Goal: Task Accomplishment & Management: Use online tool/utility

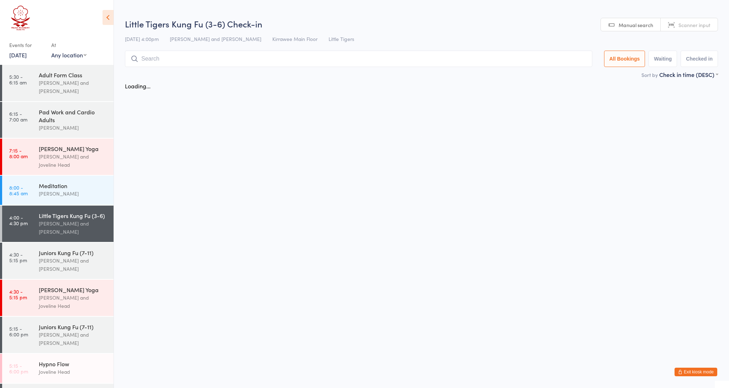
scroll to position [5, 0]
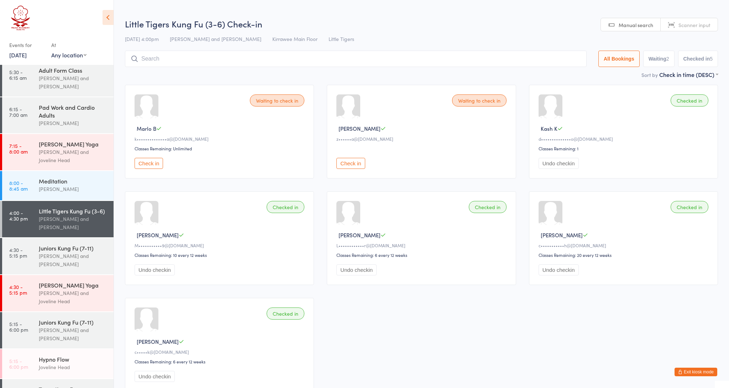
click at [135, 166] on button "Check in" at bounding box center [149, 163] width 28 height 11
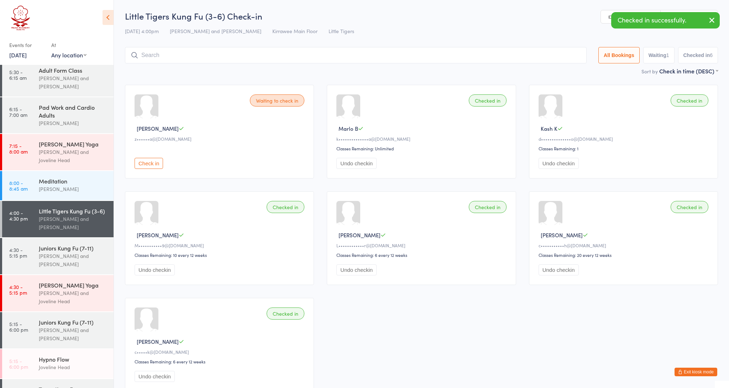
click at [186, 43] on div "Little Tigers Kung Fu (3-6) Check-in [DATE] 4:00pm [PERSON_NAME] and [PERSON_NA…" at bounding box center [421, 38] width 593 height 57
click at [189, 52] on input "search" at bounding box center [356, 55] width 462 height 16
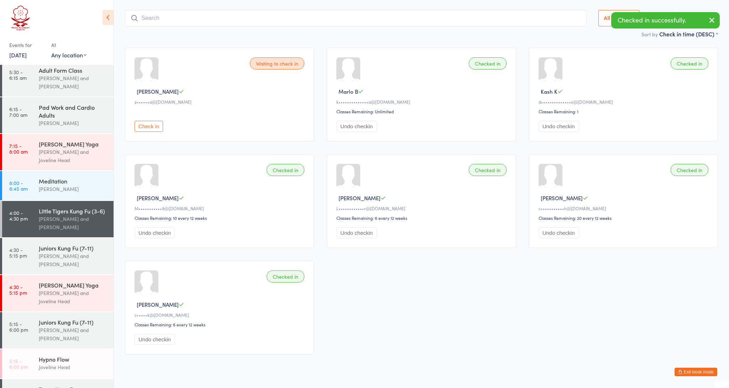
scroll to position [47, 0]
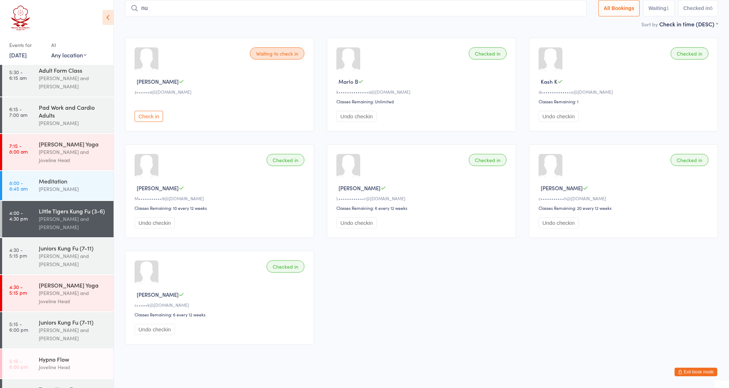
type input "n"
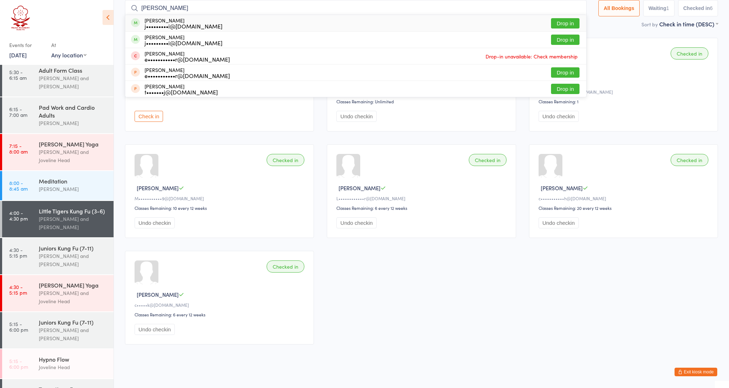
type input "[PERSON_NAME]"
click at [192, 27] on div "j•••••••••i@[DOMAIN_NAME]" at bounding box center [184, 26] width 78 height 6
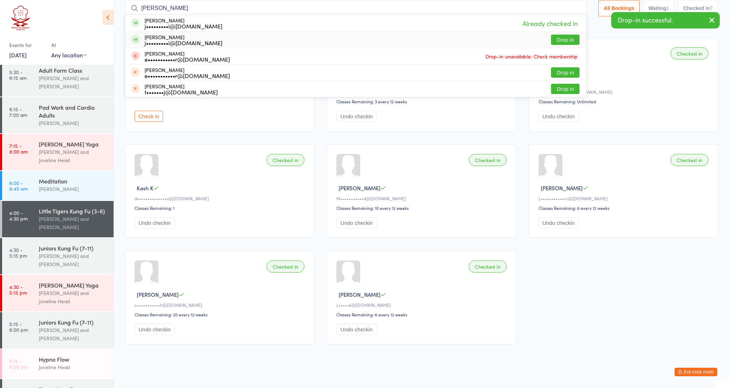
type input "[PERSON_NAME]"
click at [171, 43] on div "j•••••••••i@[DOMAIN_NAME]" at bounding box center [184, 43] width 78 height 6
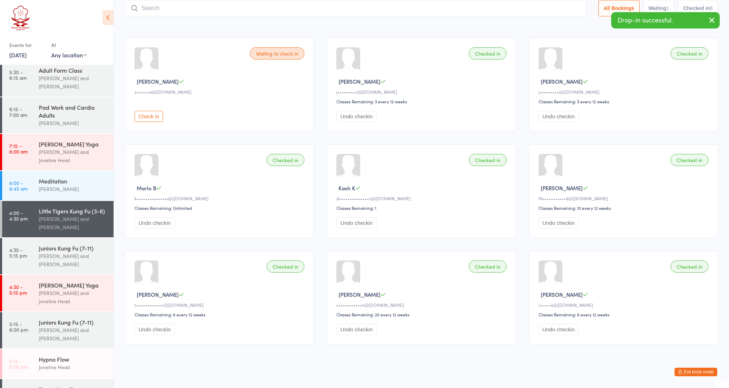
click at [162, 9] on input "search" at bounding box center [356, 8] width 462 height 16
click at [167, 228] on button "Undo checkin" at bounding box center [155, 222] width 40 height 11
click at [160, 9] on input "search" at bounding box center [356, 8] width 462 height 16
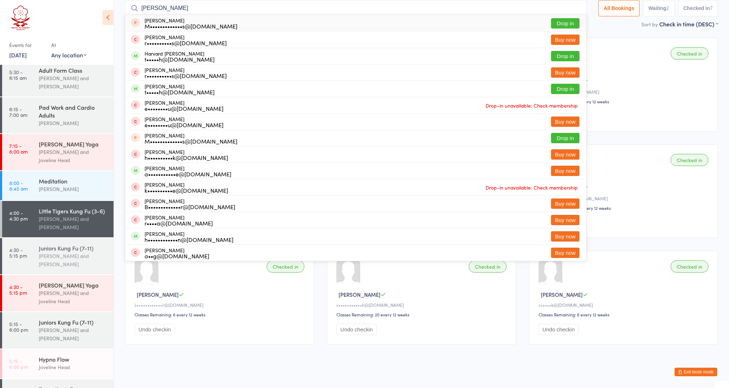
type input "[PERSON_NAME]"
drag, startPoint x: 56, startPoint y: 250, endPoint x: 162, endPoint y: 57, distance: 220.1
click at [162, 57] on div "t•••••h@[DOMAIN_NAME]" at bounding box center [180, 59] width 70 height 6
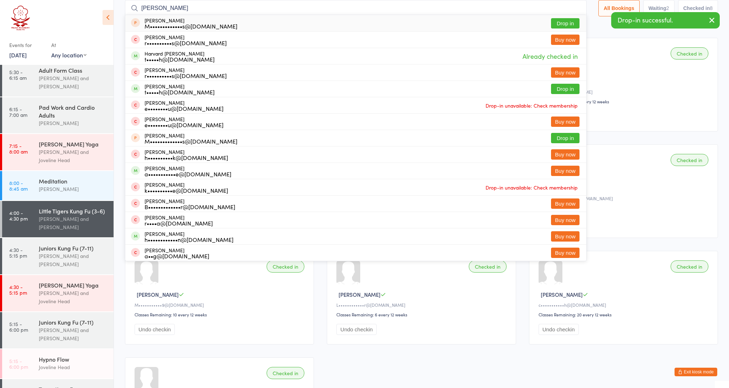
type input "[PERSON_NAME]"
drag, startPoint x: 162, startPoint y: 57, endPoint x: 159, endPoint y: 85, distance: 28.2
click at [159, 85] on div "[PERSON_NAME] t•••••h@[DOMAIN_NAME]" at bounding box center [180, 88] width 70 height 11
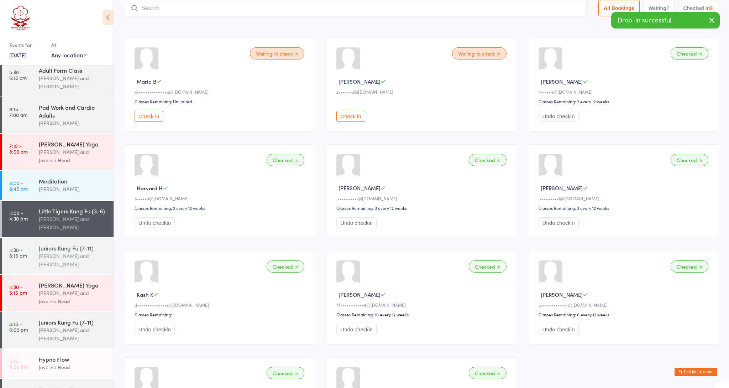
click at [46, 259] on div "[PERSON_NAME] and [PERSON_NAME]" at bounding box center [73, 260] width 69 height 16
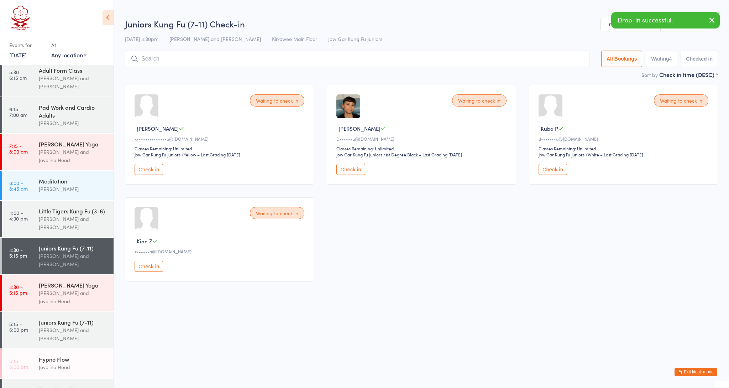
click at [148, 171] on button "Check in" at bounding box center [149, 169] width 28 height 11
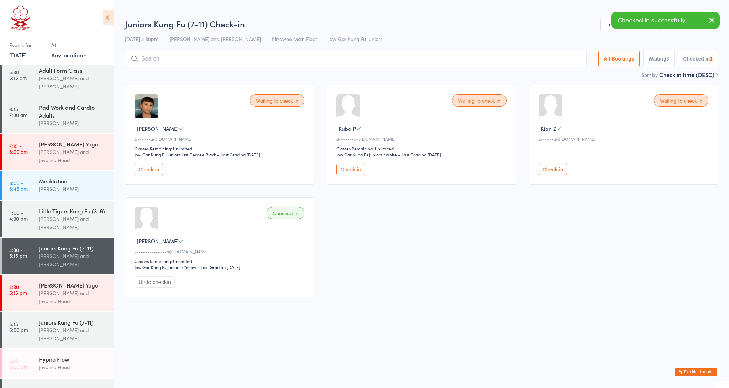
click at [148, 170] on button "Check in" at bounding box center [149, 169] width 28 height 11
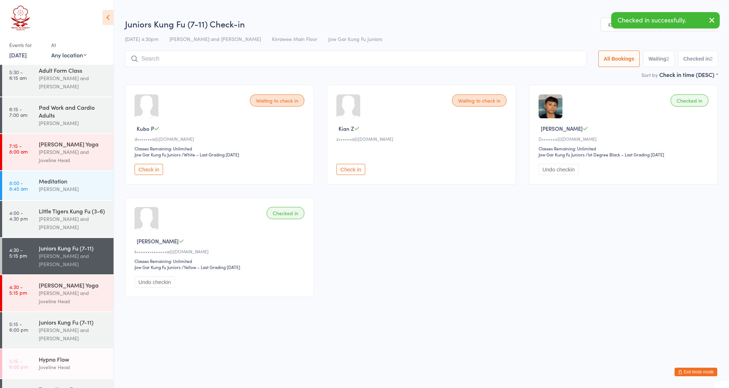
click at [148, 171] on button "Check in" at bounding box center [149, 169] width 28 height 11
click at [155, 53] on input "search" at bounding box center [356, 59] width 462 height 16
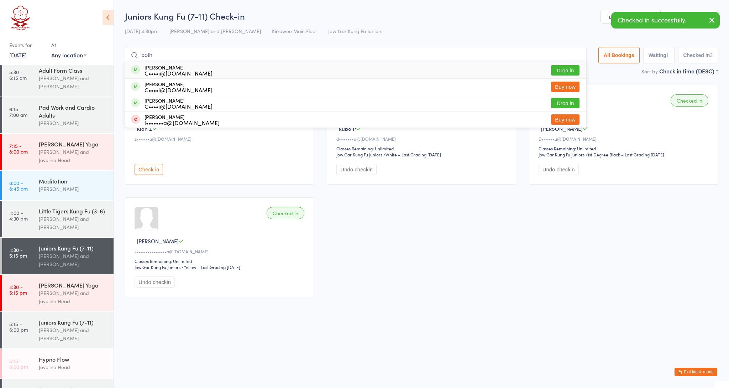
type input "both"
click at [164, 70] on div "C••••i@[DOMAIN_NAME]" at bounding box center [179, 73] width 68 height 6
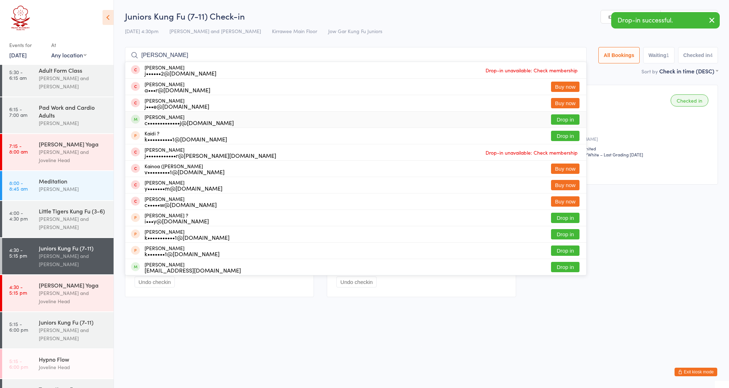
type input "[PERSON_NAME]"
click at [161, 116] on div "[PERSON_NAME] c•••••••••••••j@[DOMAIN_NAME]" at bounding box center [189, 119] width 89 height 11
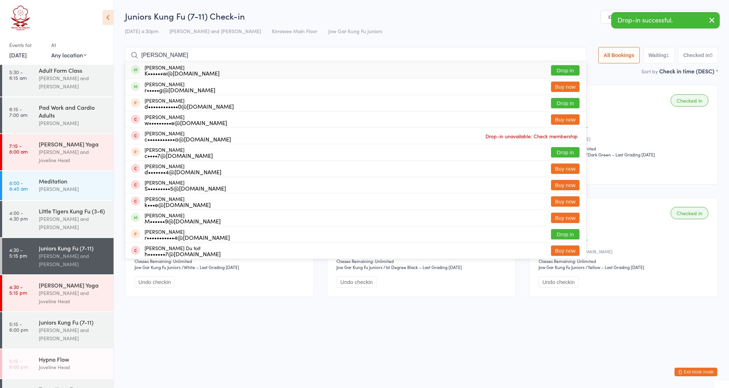
type input "[PERSON_NAME]"
click at [176, 71] on div "K••••••w@[DOMAIN_NAME]" at bounding box center [182, 73] width 75 height 6
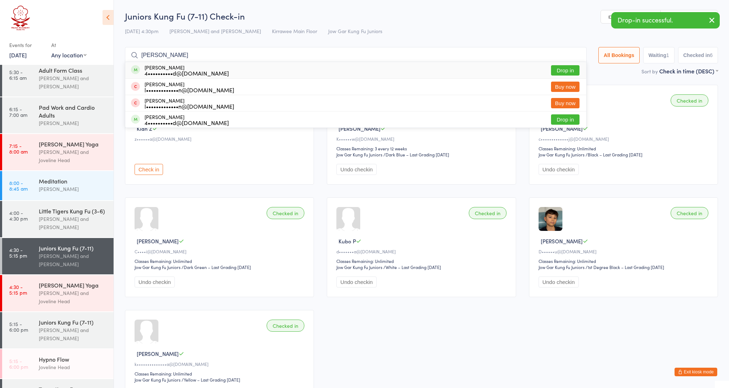
type input "[PERSON_NAME]"
click at [167, 68] on div "[PERSON_NAME] 4••••••••••d@[DOMAIN_NAME]" at bounding box center [187, 69] width 84 height 11
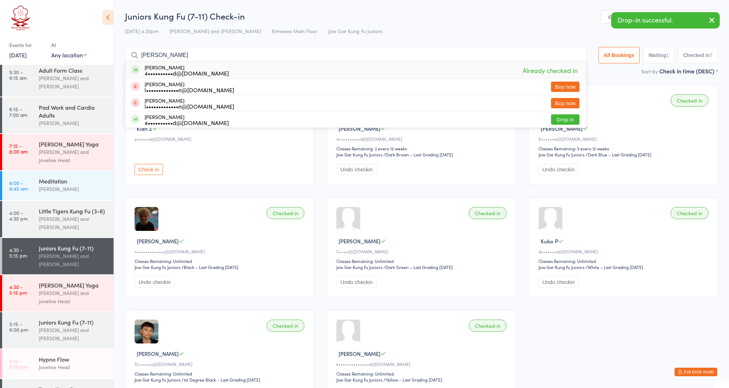
type input "[PERSON_NAME]"
click at [161, 70] on div "4••••••••••d@[DOMAIN_NAME]" at bounding box center [187, 73] width 84 height 6
type input "[PERSON_NAME]"
click at [164, 115] on div "[PERSON_NAME] 4••••••••••d@[DOMAIN_NAME]" at bounding box center [187, 119] width 84 height 11
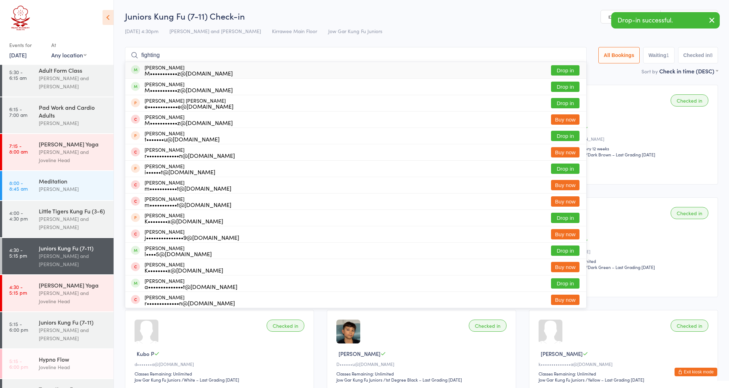
type input "fighting"
drag, startPoint x: 164, startPoint y: 115, endPoint x: 191, endPoint y: 70, distance: 53.0
click at [191, 70] on div "M•••••••••••z@[DOMAIN_NAME]" at bounding box center [189, 73] width 88 height 6
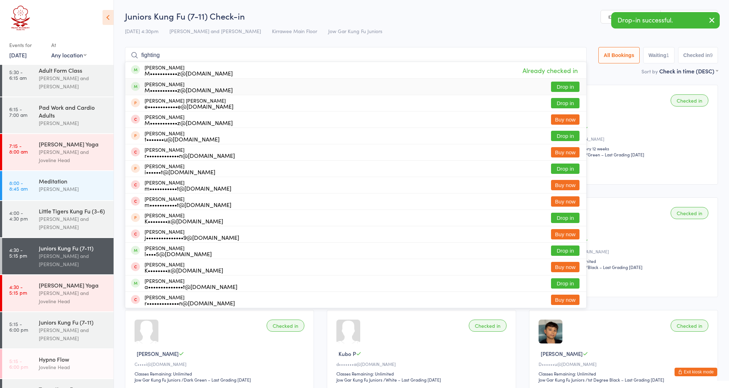
type input "fighting"
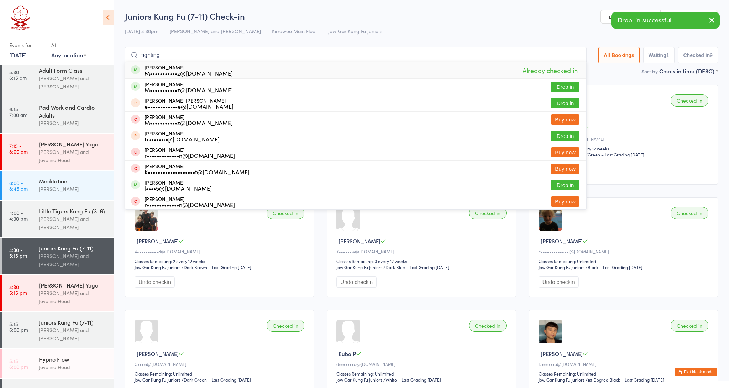
click at [184, 90] on div "M•••••••••••z@[DOMAIN_NAME]" at bounding box center [189, 90] width 88 height 6
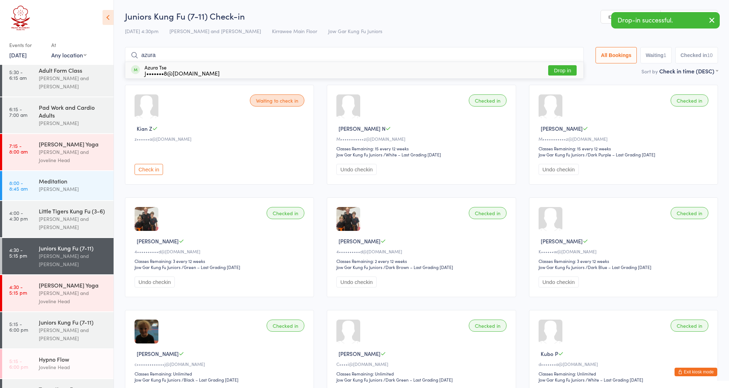
type input "azura"
click at [188, 70] on div "J•••••••8@[DOMAIN_NAME]" at bounding box center [182, 73] width 75 height 6
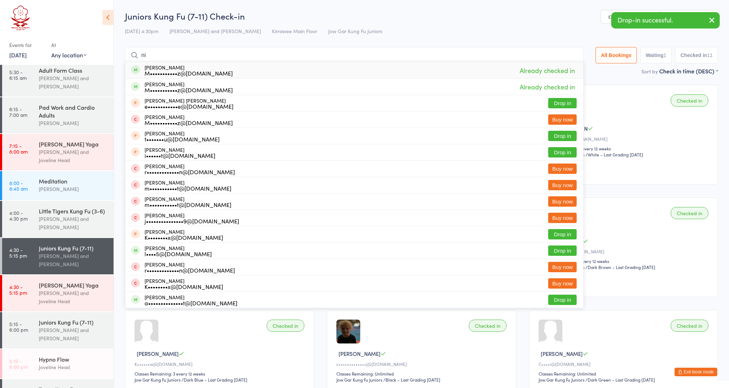
type input "n"
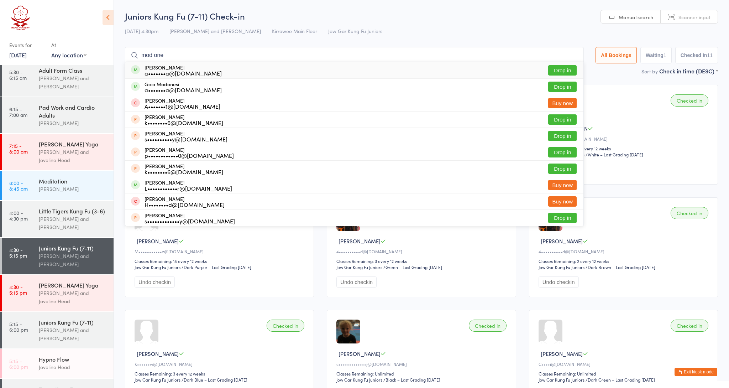
type input "mod one"
drag, startPoint x: 186, startPoint y: 72, endPoint x: 192, endPoint y: 71, distance: 6.6
click at [192, 71] on div "a•••••••a@[DOMAIN_NAME]" at bounding box center [183, 73] width 77 height 6
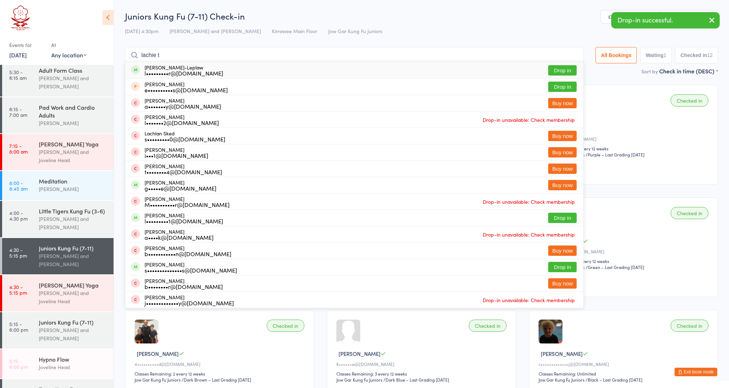
type input "lachie t"
click at [167, 72] on div "l•••••••••r@[DOMAIN_NAME]" at bounding box center [184, 73] width 79 height 6
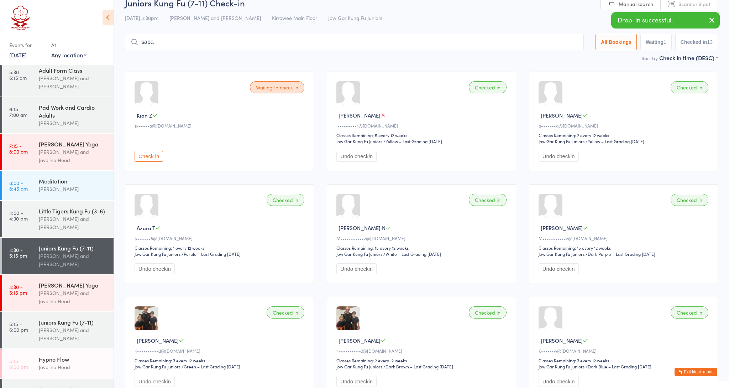
scroll to position [15, 0]
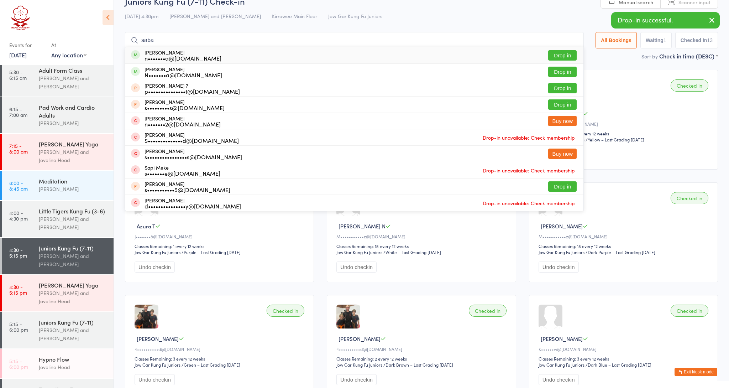
type input "saba"
click at [175, 59] on div "n•••••••a@[DOMAIN_NAME]" at bounding box center [183, 58] width 77 height 6
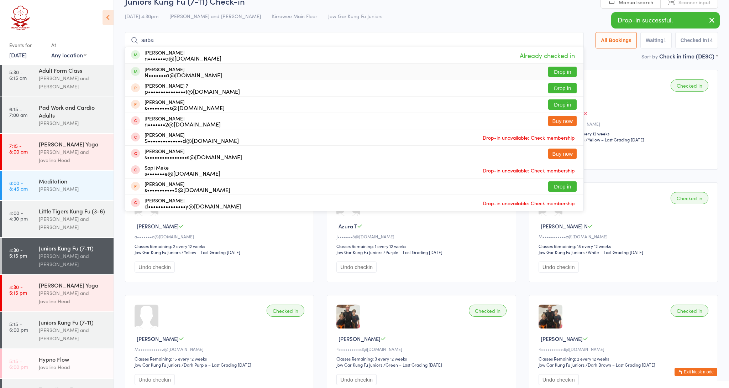
type input "saba"
click at [163, 74] on div "N•••••••a@[DOMAIN_NAME]" at bounding box center [184, 75] width 78 height 6
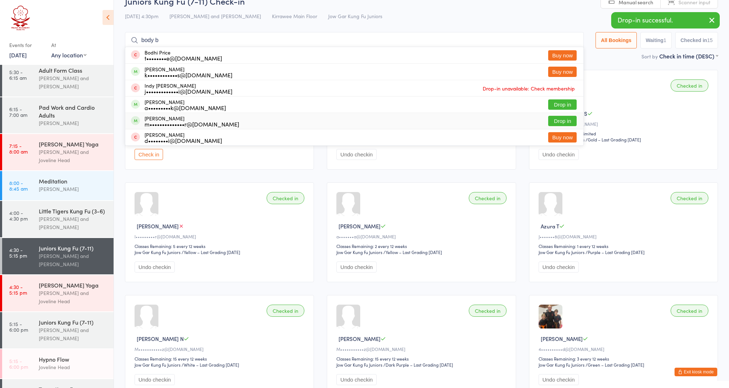
type input "body b"
click at [161, 122] on div "m••••••••••••••r@[DOMAIN_NAME]" at bounding box center [192, 124] width 95 height 6
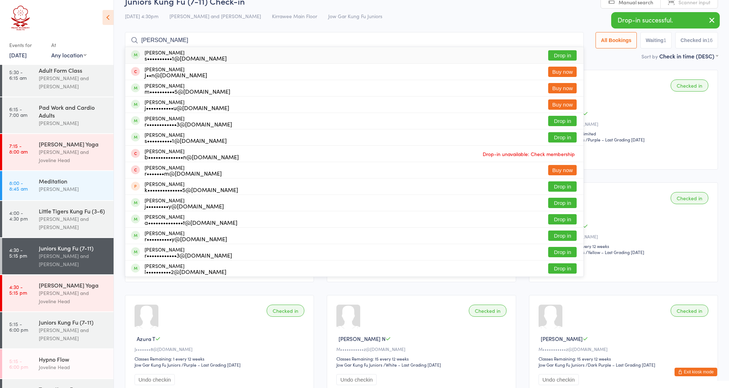
type input "[PERSON_NAME]"
click at [185, 55] on div "s••••••••••1@[DOMAIN_NAME]" at bounding box center [186, 58] width 82 height 6
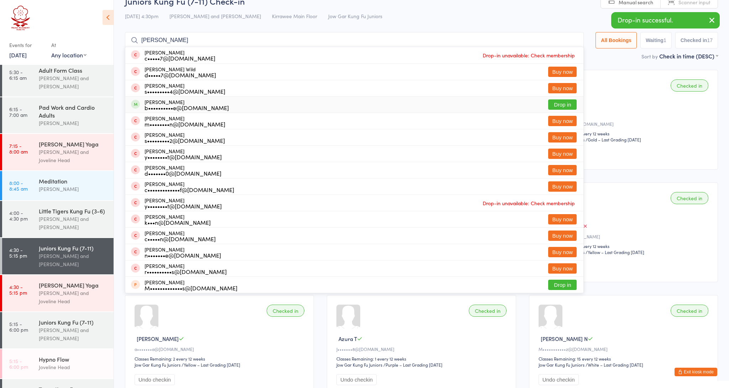
type input "[PERSON_NAME]"
click at [165, 103] on div "[PERSON_NAME] b••••••••••e@[DOMAIN_NAME]" at bounding box center [187, 104] width 84 height 11
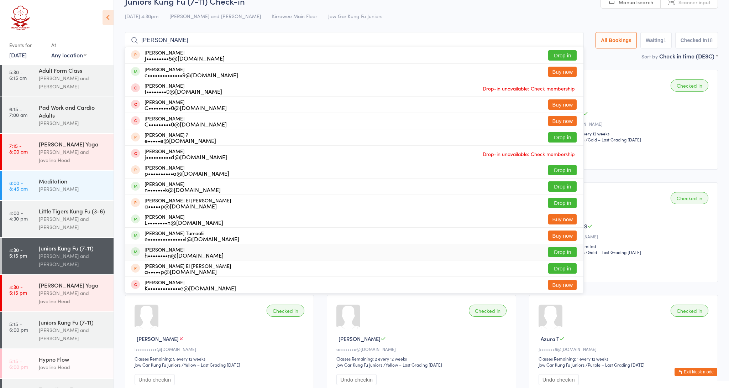
type input "[PERSON_NAME]"
click at [174, 253] on div "h••••••••n@[DOMAIN_NAME]" at bounding box center [184, 255] width 79 height 6
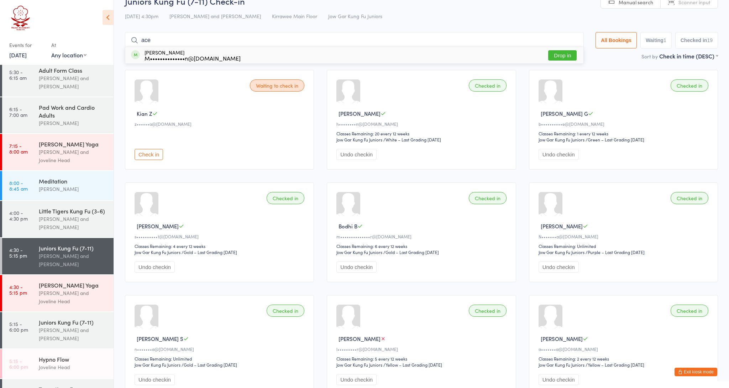
type input "ace"
click at [171, 56] on div "M••••••••••••••n@[DOMAIN_NAME]" at bounding box center [193, 58] width 96 height 6
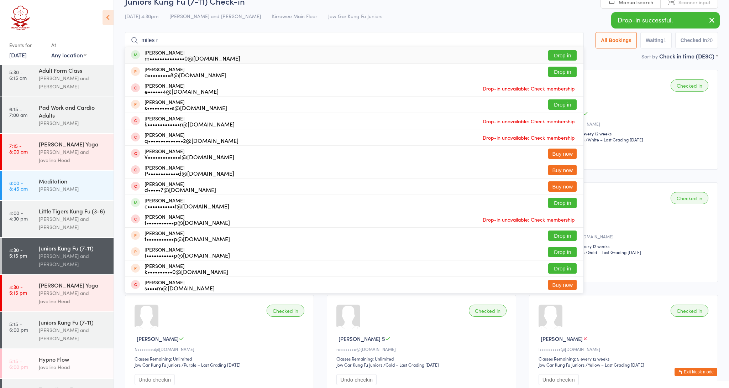
type input "miles r"
click at [170, 58] on div "m••••••••••••••0@[DOMAIN_NAME]" at bounding box center [193, 58] width 96 height 6
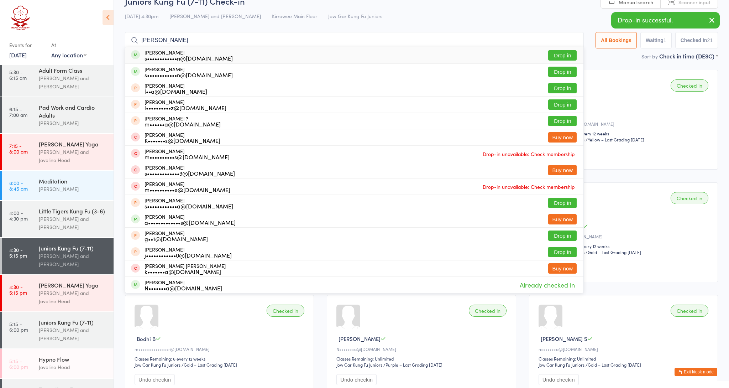
type input "[PERSON_NAME]"
click at [195, 53] on div "[PERSON_NAME] s••••••••••••n@[DOMAIN_NAME]" at bounding box center [189, 54] width 88 height 11
type input "[PERSON_NAME]"
click at [192, 69] on div "[PERSON_NAME] s••••••••••••n@[DOMAIN_NAME]" at bounding box center [189, 71] width 88 height 11
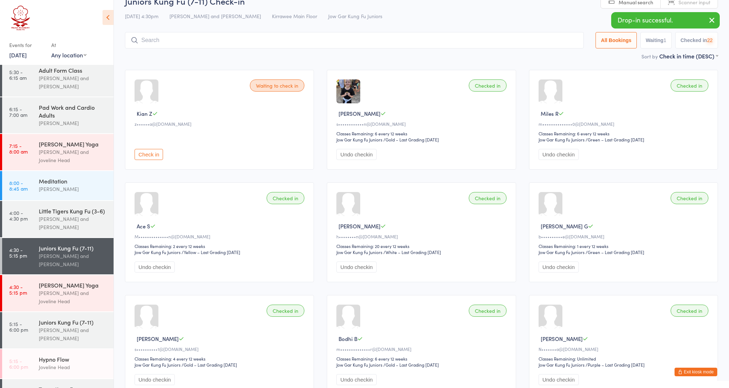
click at [163, 40] on input "search" at bounding box center [354, 40] width 459 height 16
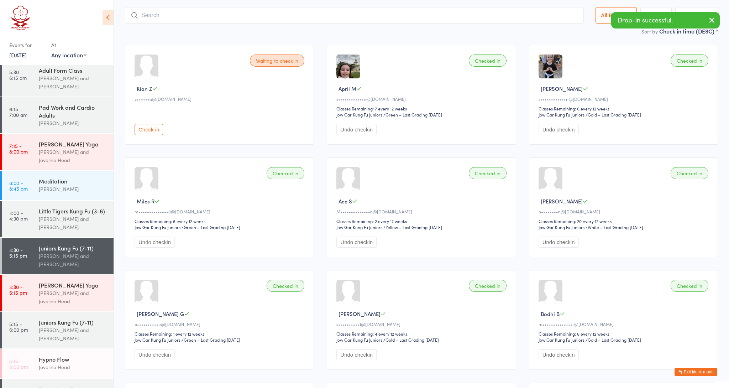
scroll to position [47, 0]
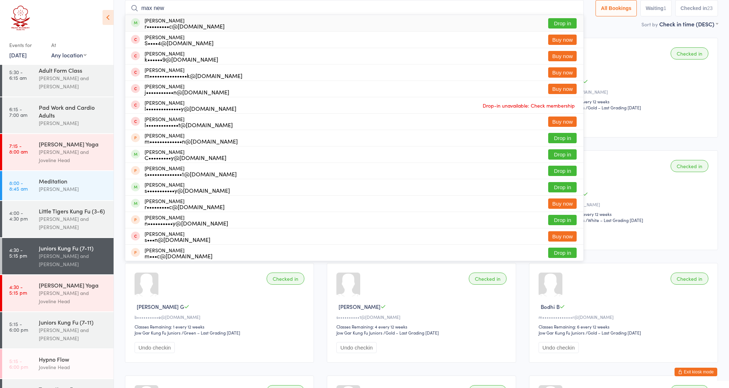
type input "max new"
click at [161, 27] on div "r•••••••••c@[DOMAIN_NAME]" at bounding box center [185, 26] width 80 height 6
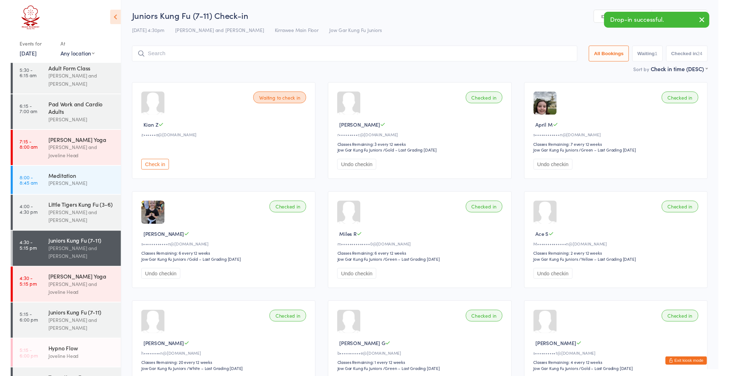
scroll to position [0, 0]
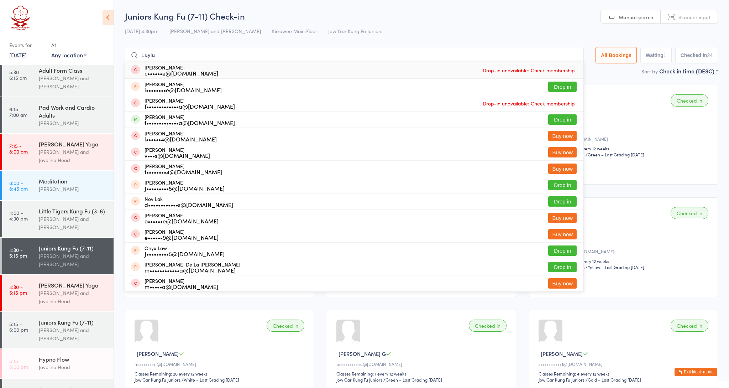
type input "Layla"
drag, startPoint x: 556, startPoint y: 52, endPoint x: 207, endPoint y: 120, distance: 355.2
click at [207, 120] on div "f•••••••••••••a@[DOMAIN_NAME]" at bounding box center [190, 123] width 90 height 6
